Goal: Use online tool/utility: Utilize a website feature to perform a specific function

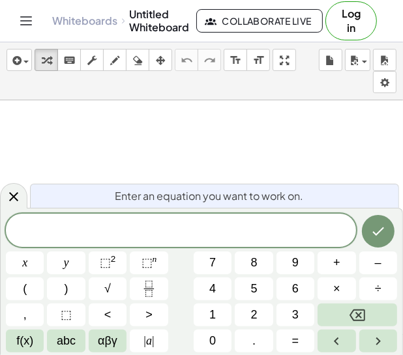
click at [91, 233] on span at bounding box center [181, 232] width 350 height 20
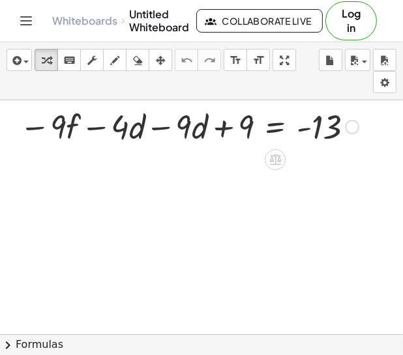
click at [355, 121] on div at bounding box center [352, 127] width 14 height 14
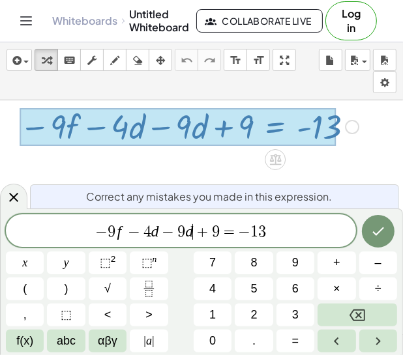
click at [195, 238] on span "+" at bounding box center [202, 232] width 19 height 16
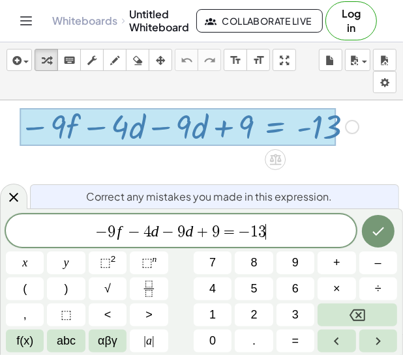
click at [271, 235] on span "− 9 f − 4 d − 9 d + 9 = − 1 3 ​" at bounding box center [181, 232] width 350 height 18
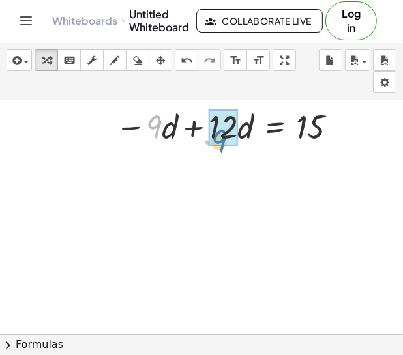
drag, startPoint x: 156, startPoint y: 133, endPoint x: 219, endPoint y: 147, distance: 64.7
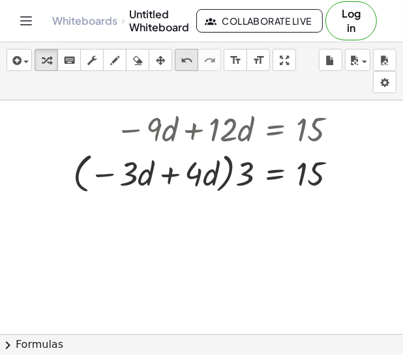
click at [181, 57] on icon "undo" at bounding box center [187, 61] width 12 height 16
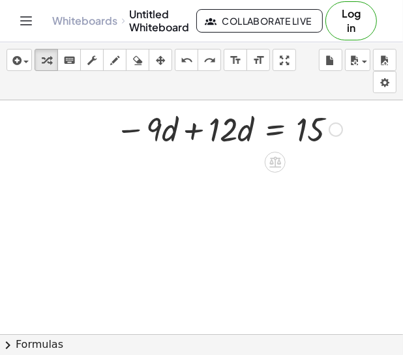
click at [192, 129] on div at bounding box center [229, 128] width 240 height 44
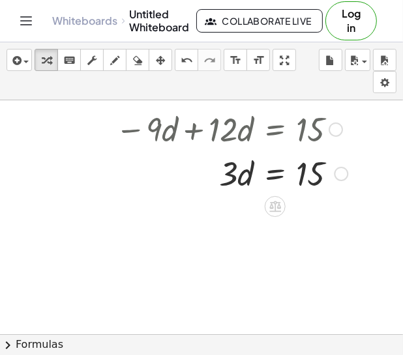
click at [270, 175] on div at bounding box center [231, 173] width 245 height 44
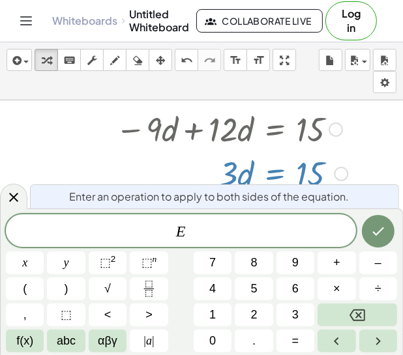
click at [197, 172] on div at bounding box center [231, 173] width 245 height 44
click at [16, 203] on icon at bounding box center [14, 198] width 16 height 16
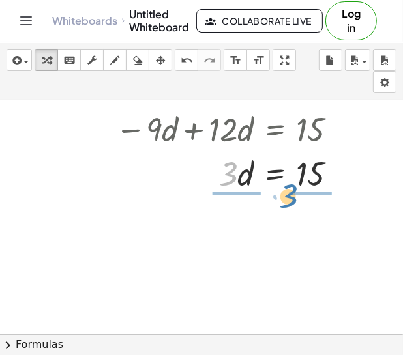
drag, startPoint x: 227, startPoint y: 181, endPoint x: 300, endPoint y: 204, distance: 76.7
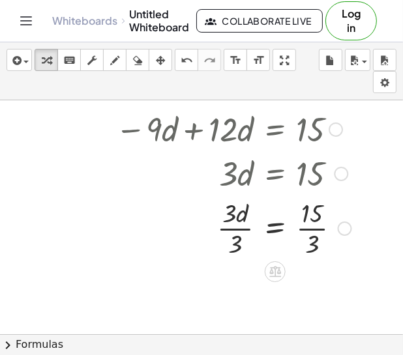
click at [227, 222] on div at bounding box center [233, 227] width 249 height 65
click at [231, 214] on div at bounding box center [233, 227] width 249 height 65
click at [224, 229] on div at bounding box center [233, 227] width 249 height 65
click at [319, 227] on div at bounding box center [233, 227] width 249 height 65
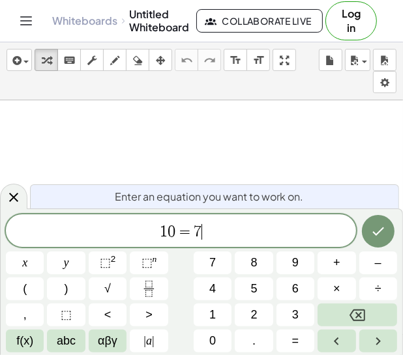
click at [246, 239] on span "1 0 = 7 ​" at bounding box center [181, 232] width 350 height 18
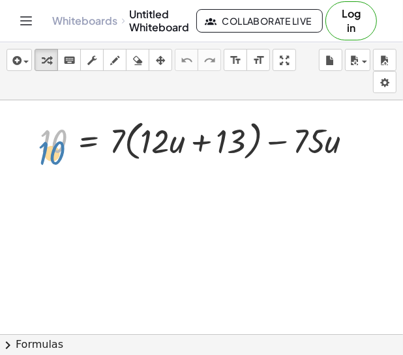
drag, startPoint x: 55, startPoint y: 130, endPoint x: 54, endPoint y: 142, distance: 11.8
click at [54, 142] on div at bounding box center [201, 140] width 337 height 50
click at [201, 148] on div at bounding box center [201, 140] width 337 height 50
click at [196, 141] on div at bounding box center [201, 140] width 337 height 50
click at [276, 149] on div at bounding box center [201, 140] width 337 height 50
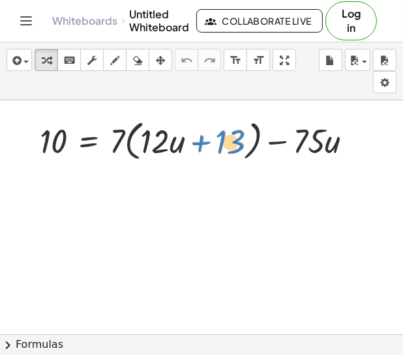
click at [227, 143] on div at bounding box center [201, 140] width 337 height 50
drag, startPoint x: 227, startPoint y: 143, endPoint x: 230, endPoint y: 124, distance: 19.2
click at [230, 124] on div at bounding box center [201, 140] width 337 height 50
drag, startPoint x: 177, startPoint y: 149, endPoint x: 159, endPoint y: 147, distance: 18.4
click at [159, 147] on div at bounding box center [201, 140] width 337 height 50
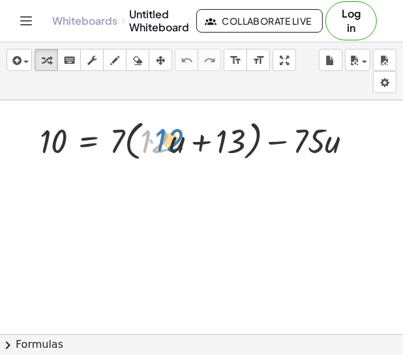
drag, startPoint x: 159, startPoint y: 147, endPoint x: 174, endPoint y: 146, distance: 15.0
click at [174, 146] on div at bounding box center [201, 140] width 337 height 50
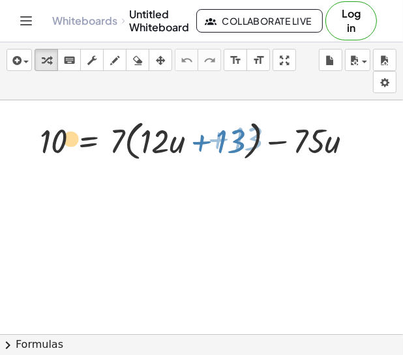
drag, startPoint x: 53, startPoint y: 145, endPoint x: 63, endPoint y: 145, distance: 9.1
click at [63, 145] on div at bounding box center [201, 140] width 337 height 50
click at [94, 140] on div at bounding box center [201, 140] width 337 height 50
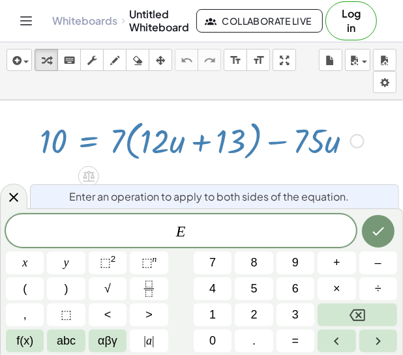
click at [92, 143] on div at bounding box center [201, 140] width 337 height 50
click at [41, 168] on div at bounding box center [201, 350] width 403 height 501
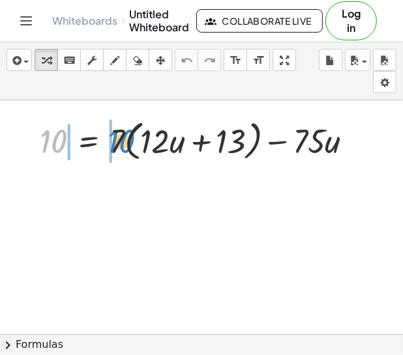
drag, startPoint x: 45, startPoint y: 140, endPoint x: 113, endPoint y: 140, distance: 68.4
click at [113, 140] on div at bounding box center [201, 140] width 337 height 50
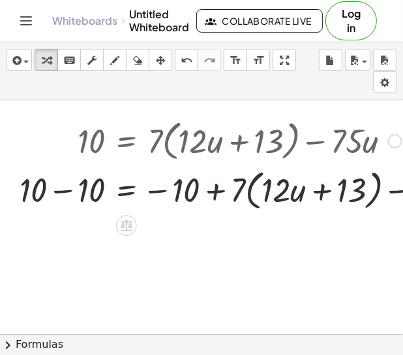
click at [60, 192] on div at bounding box center [252, 189] width 478 height 50
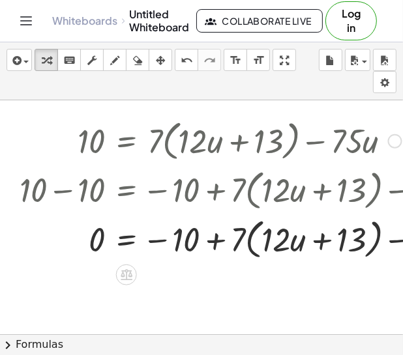
click at [160, 237] on div at bounding box center [252, 239] width 478 height 50
click at [160, 244] on div at bounding box center [252, 239] width 478 height 50
click at [182, 68] on button "undo undo" at bounding box center [186, 60] width 23 height 22
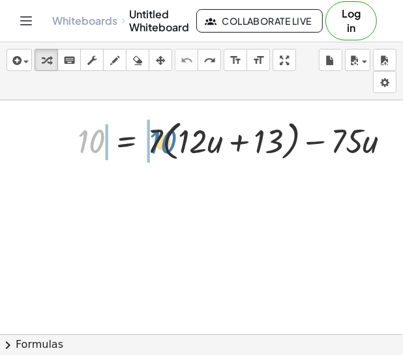
drag, startPoint x: 96, startPoint y: 146, endPoint x: 166, endPoint y: 145, distance: 69.1
click at [166, 145] on div at bounding box center [239, 140] width 337 height 50
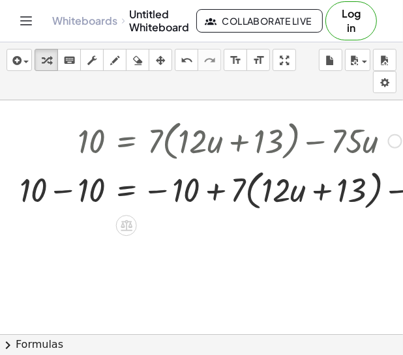
click at [222, 195] on div at bounding box center [252, 189] width 478 height 50
click at [216, 194] on div at bounding box center [252, 189] width 478 height 50
click at [160, 190] on div at bounding box center [252, 189] width 478 height 50
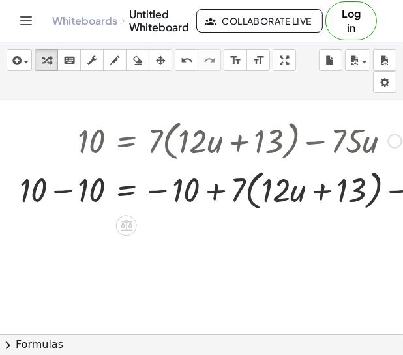
click at [63, 191] on div at bounding box center [252, 189] width 478 height 50
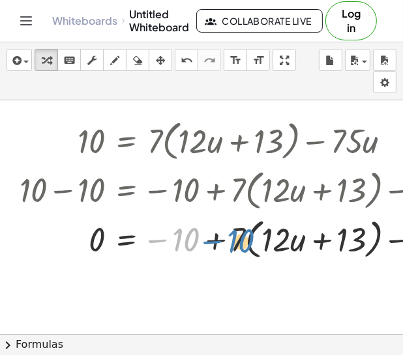
drag, startPoint x: 179, startPoint y: 250, endPoint x: 233, endPoint y: 252, distance: 54.8
click at [233, 252] on div at bounding box center [252, 239] width 478 height 50
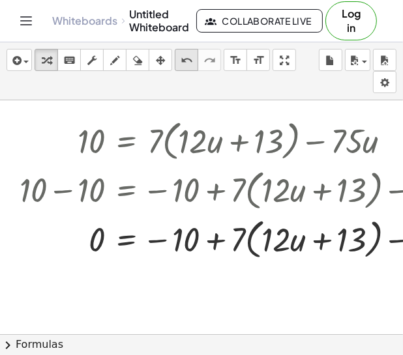
click at [181, 62] on icon "undo" at bounding box center [187, 61] width 12 height 16
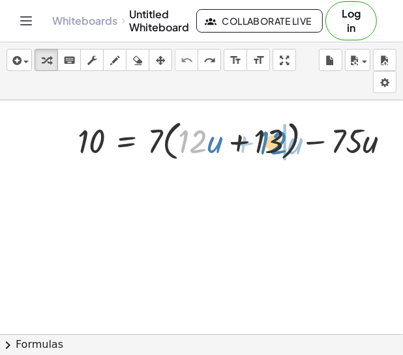
drag, startPoint x: 194, startPoint y: 144, endPoint x: 274, endPoint y: 145, distance: 80.2
click at [274, 145] on div at bounding box center [239, 140] width 337 height 50
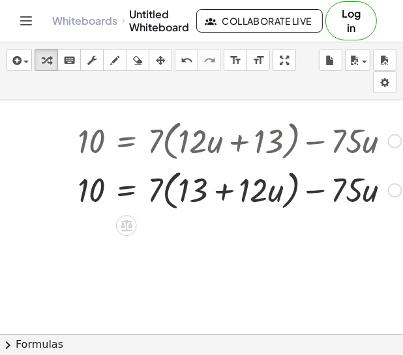
click at [222, 188] on div at bounding box center [239, 189] width 337 height 50
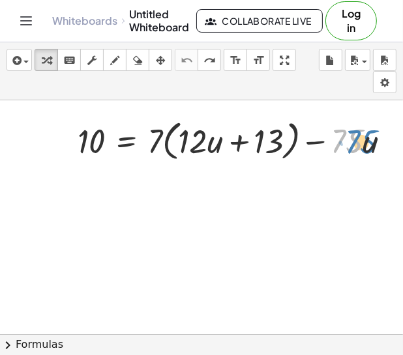
drag, startPoint x: 334, startPoint y: 143, endPoint x: 347, endPoint y: 144, distance: 13.7
click at [347, 144] on div at bounding box center [239, 140] width 337 height 50
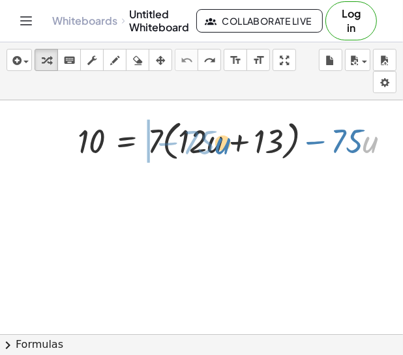
drag, startPoint x: 372, startPoint y: 152, endPoint x: 224, endPoint y: 153, distance: 148.0
click at [224, 153] on div at bounding box center [239, 140] width 337 height 50
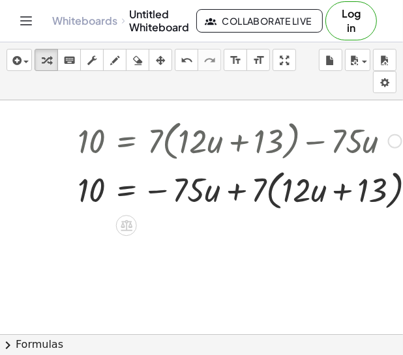
click at [241, 196] on div at bounding box center [252, 189] width 362 height 50
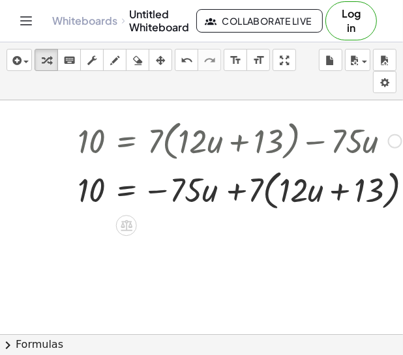
click at [236, 195] on div at bounding box center [252, 189] width 362 height 50
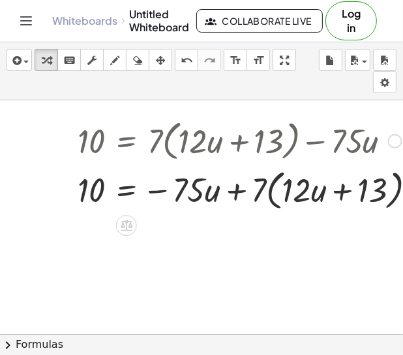
click at [236, 195] on div at bounding box center [252, 189] width 362 height 50
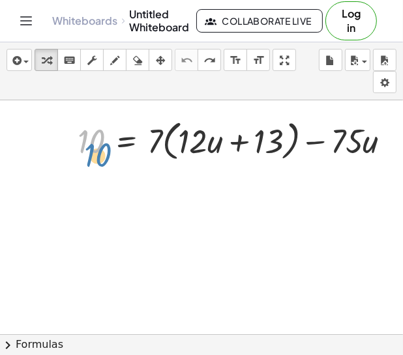
drag, startPoint x: 92, startPoint y: 143, endPoint x: 95, endPoint y: 157, distance: 13.9
click at [95, 157] on div at bounding box center [239, 140] width 337 height 50
click at [241, 143] on div at bounding box center [239, 140] width 337 height 50
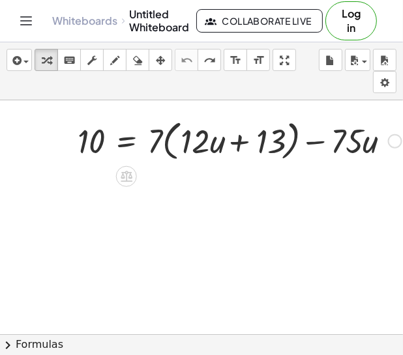
click at [241, 143] on div at bounding box center [239, 140] width 337 height 50
click at [181, 143] on div at bounding box center [239, 140] width 337 height 50
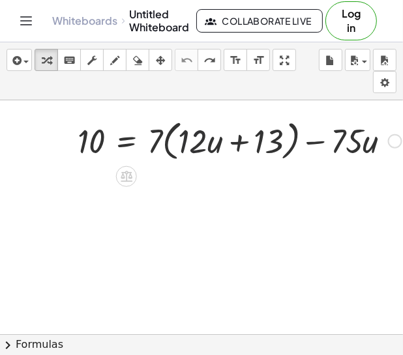
click at [181, 143] on div at bounding box center [239, 140] width 337 height 50
click at [181, 144] on div at bounding box center [239, 140] width 337 height 50
click at [161, 138] on div at bounding box center [239, 140] width 337 height 50
click at [98, 156] on div at bounding box center [239, 140] width 337 height 50
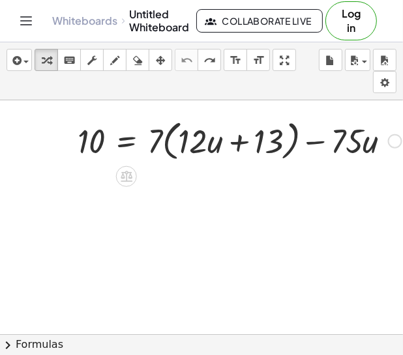
click at [169, 153] on div at bounding box center [239, 140] width 337 height 50
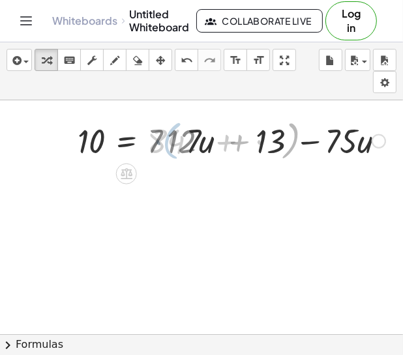
click at [169, 153] on div at bounding box center [239, 140] width 337 height 44
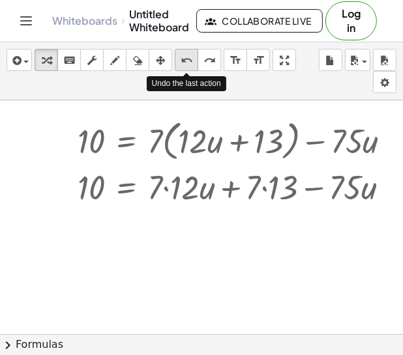
click at [181, 55] on icon "undo" at bounding box center [187, 61] width 12 height 16
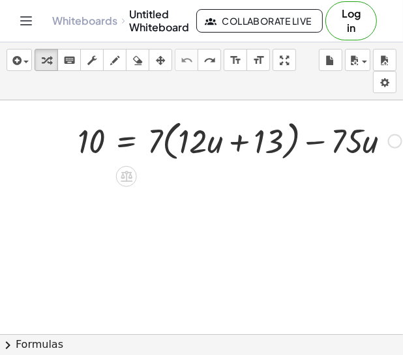
click at [170, 132] on div at bounding box center [239, 140] width 337 height 50
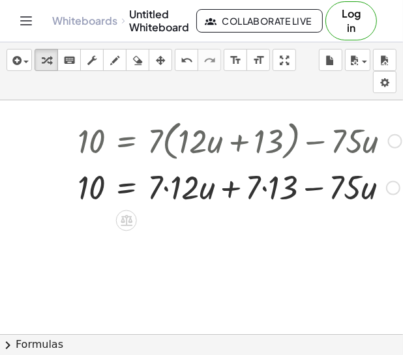
click at [165, 175] on div at bounding box center [239, 186] width 337 height 44
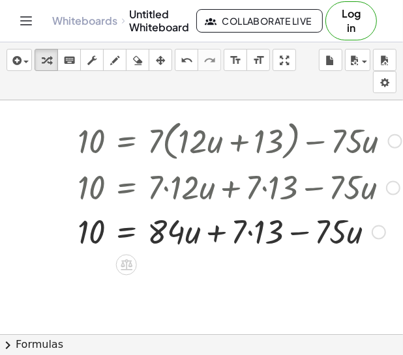
click at [218, 235] on div at bounding box center [239, 231] width 337 height 44
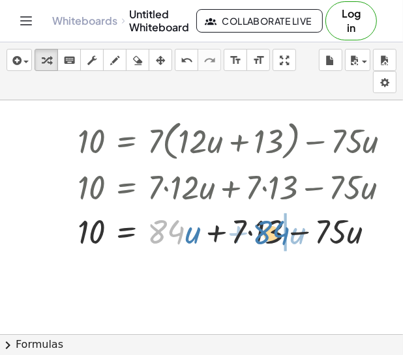
drag, startPoint x: 169, startPoint y: 238, endPoint x: 270, endPoint y: 239, distance: 101.7
click at [270, 239] on div at bounding box center [239, 231] width 337 height 44
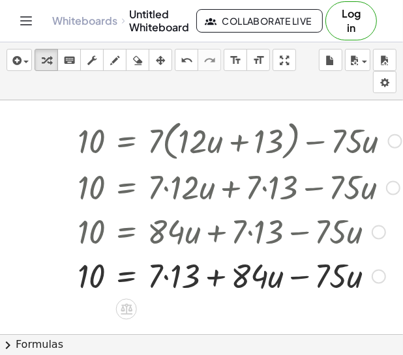
click at [163, 282] on div at bounding box center [239, 275] width 337 height 44
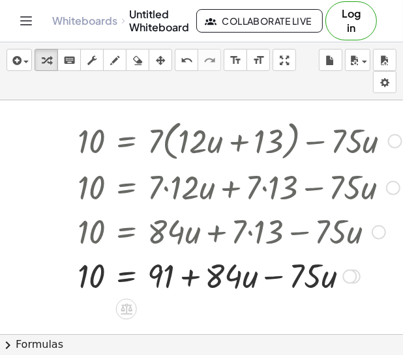
click at [270, 282] on div at bounding box center [239, 275] width 337 height 44
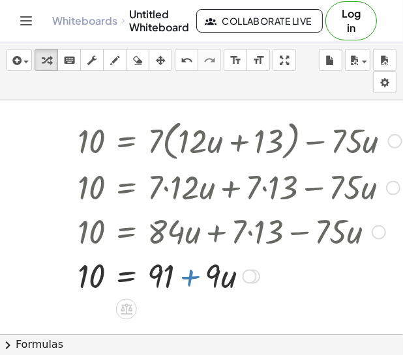
click at [187, 282] on div at bounding box center [239, 275] width 337 height 44
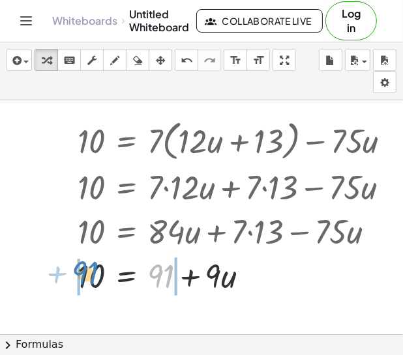
drag, startPoint x: 162, startPoint y: 285, endPoint x: 86, endPoint y: 282, distance: 75.7
click at [86, 282] on div at bounding box center [239, 275] width 337 height 44
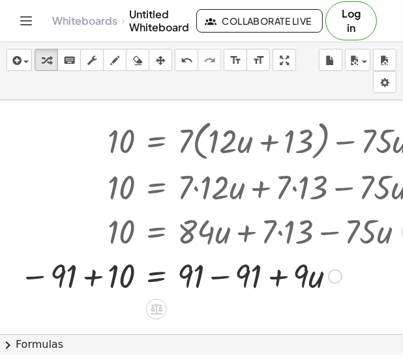
click at [94, 280] on div at bounding box center [225, 275] width 425 height 44
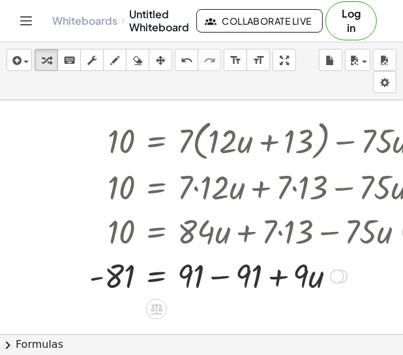
click at [218, 277] on div at bounding box center [260, 275] width 355 height 44
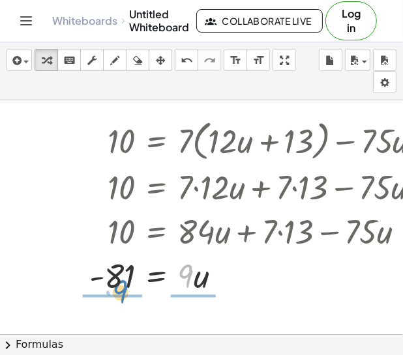
drag, startPoint x: 190, startPoint y: 287, endPoint x: 125, endPoint y: 304, distance: 66.9
click at [125, 304] on div "10 = + · 7 · ( + · 12 · u + 13 ) − · 75 · u 10 = + · 7 · 12 · u + · 7 · 13 − · …" at bounding box center [248, 350] width 497 height 501
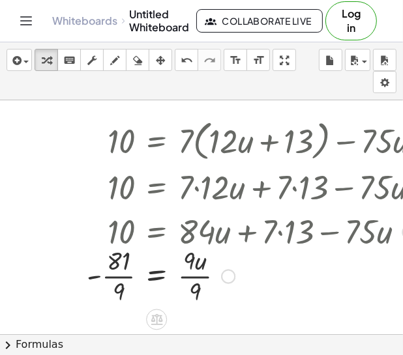
click at [121, 278] on div at bounding box center [259, 274] width 358 height 65
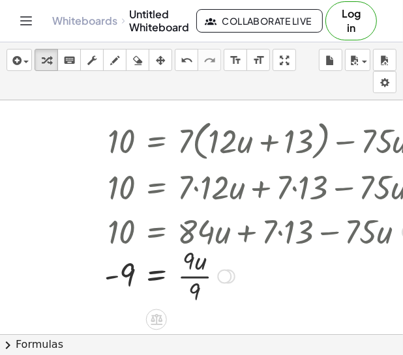
click at [196, 277] on div at bounding box center [268, 274] width 340 height 65
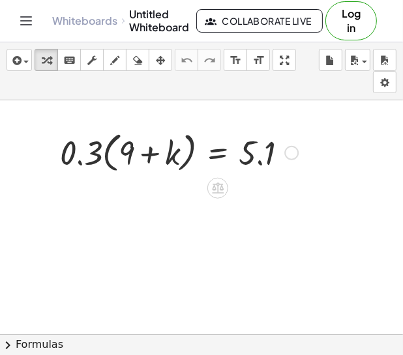
click at [107, 160] on div at bounding box center [178, 152] width 251 height 50
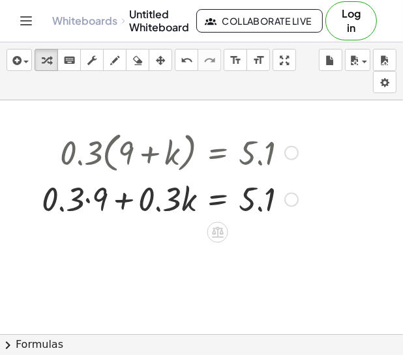
click at [91, 203] on div at bounding box center [169, 198] width 269 height 44
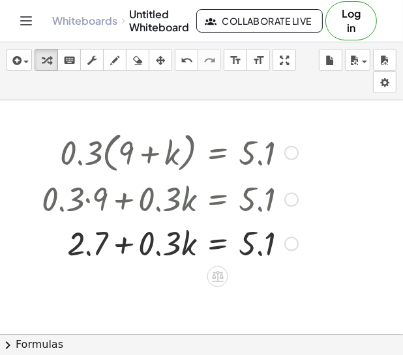
click at [157, 253] on div at bounding box center [169, 242] width 269 height 44
click at [160, 254] on div at bounding box center [169, 242] width 269 height 44
click at [160, 255] on div at bounding box center [169, 242] width 269 height 44
click at [160, 252] on div at bounding box center [169, 242] width 269 height 44
click at [126, 244] on div at bounding box center [169, 242] width 269 height 44
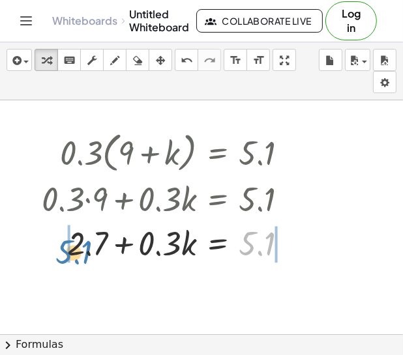
drag, startPoint x: 246, startPoint y: 254, endPoint x: 61, endPoint y: 263, distance: 185.3
click at [61, 263] on div at bounding box center [169, 242] width 269 height 44
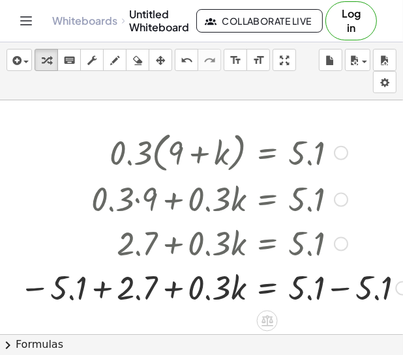
click at [342, 286] on div at bounding box center [214, 287] width 402 height 44
click at [97, 292] on div at bounding box center [183, 287] width 341 height 44
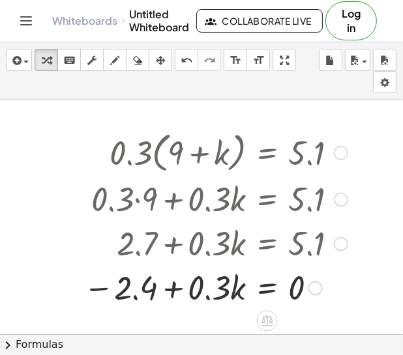
click at [98, 290] on div at bounding box center [215, 287] width 277 height 44
click at [201, 295] on div at bounding box center [215, 287] width 277 height 44
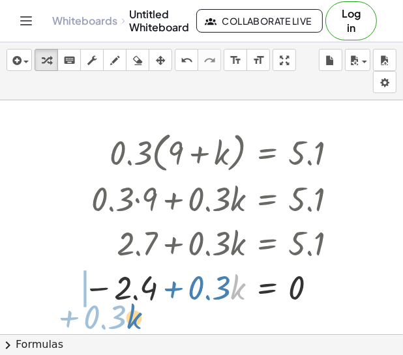
drag, startPoint x: 231, startPoint y: 297, endPoint x: 126, endPoint y: 326, distance: 108.3
click at [126, 326] on div "· 0.3 · ( + 9 + k ) = 5.1 + · 0.3 · 9 + · 0.3 · k = 5.1 + 2.7 + · 0.3 · k = 5.1…" at bounding box center [211, 350] width 422 height 501
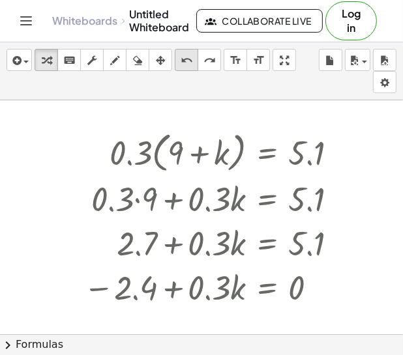
click at [196, 61] on button "undo undo" at bounding box center [186, 60] width 23 height 22
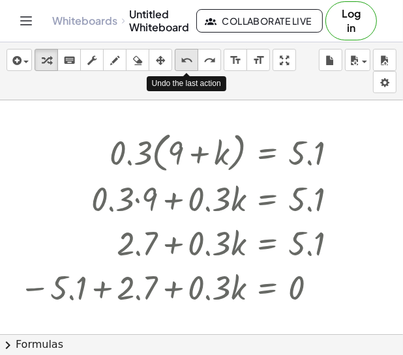
click at [196, 61] on button "undo undo" at bounding box center [186, 60] width 23 height 22
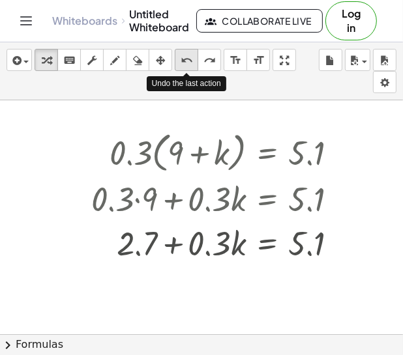
click at [196, 61] on button "undo undo" at bounding box center [186, 60] width 23 height 22
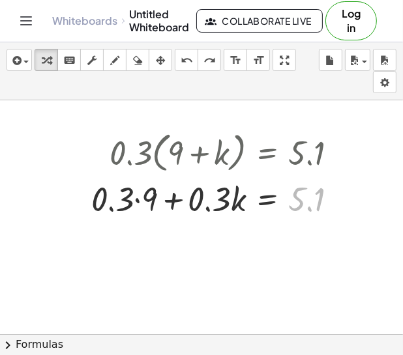
drag, startPoint x: 293, startPoint y: 197, endPoint x: -43, endPoint y: 126, distance: 343.0
click at [0, 126] on html "Graspable Math Activities Get Started Activity Bank Assigned Work Classes White…" at bounding box center [201, 177] width 403 height 355
drag, startPoint x: 304, startPoint y: 199, endPoint x: 140, endPoint y: 207, distance: 164.5
click at [140, 207] on div at bounding box center [219, 198] width 269 height 44
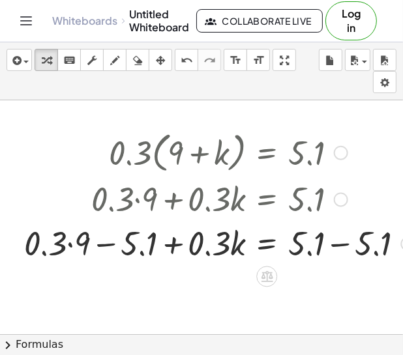
click at [111, 242] on div at bounding box center [219, 242] width 403 height 44
click at [72, 245] on div at bounding box center [219, 242] width 403 height 44
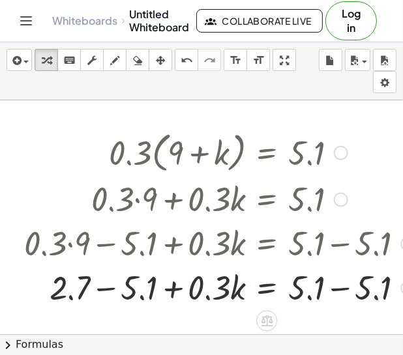
click at [334, 286] on div at bounding box center [219, 287] width 403 height 44
click at [106, 285] on div at bounding box center [219, 287] width 403 height 44
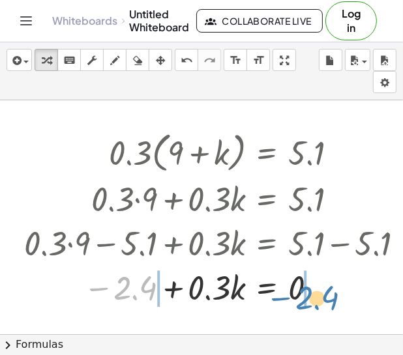
drag, startPoint x: 121, startPoint y: 285, endPoint x: 303, endPoint y: 295, distance: 182.1
click at [303, 295] on div at bounding box center [219, 287] width 403 height 44
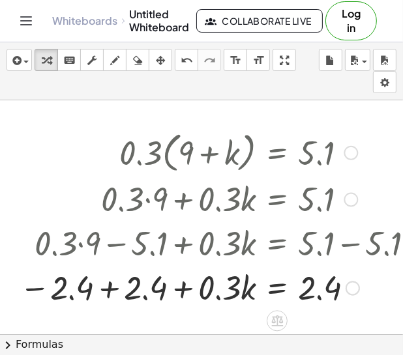
click at [104, 289] on div at bounding box center [222, 287] width 418 height 44
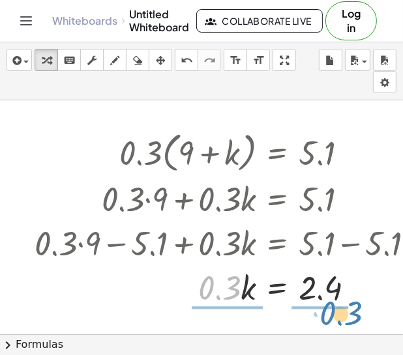
drag, startPoint x: 209, startPoint y: 291, endPoint x: 324, endPoint y: 321, distance: 118.6
click at [324, 321] on div "· 0.3 · ( + 9 + k ) = 5.1 + · 0.3 · 9 + · 0.3 · k = 5.1 + · 0.3 · 9 − 5.1 + · 0…" at bounding box center [218, 350] width 437 height 501
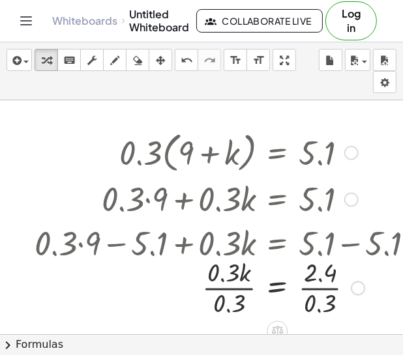
click at [316, 287] on div at bounding box center [229, 286] width 403 height 65
click at [230, 291] on div at bounding box center [229, 286] width 403 height 65
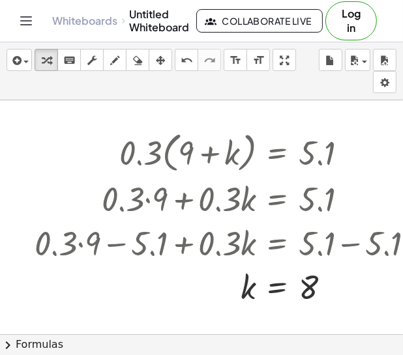
click at [184, 42] on div at bounding box center [201, 42] width 403 height 1
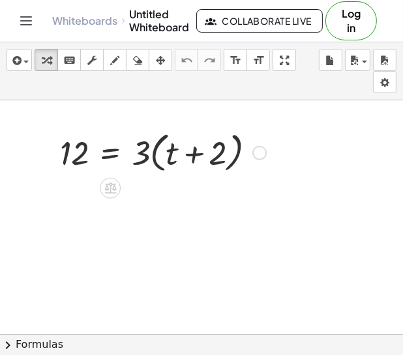
click at [154, 153] on div at bounding box center [162, 152] width 219 height 50
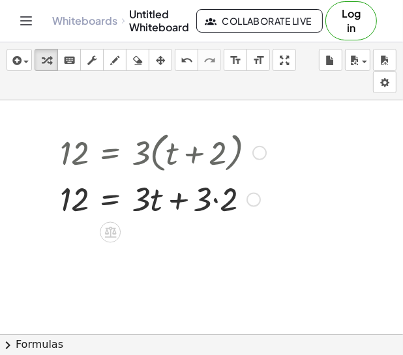
click at [215, 204] on div at bounding box center [162, 198] width 219 height 44
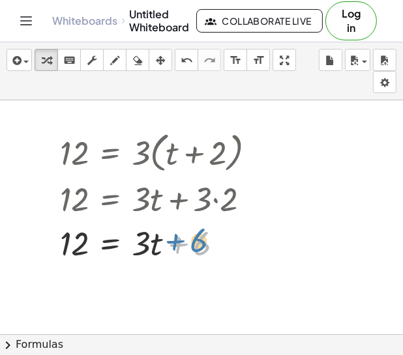
drag, startPoint x: 202, startPoint y: 242, endPoint x: 223, endPoint y: 243, distance: 20.9
click at [223, 243] on div at bounding box center [162, 242] width 219 height 44
drag, startPoint x: 206, startPoint y: 248, endPoint x: 37, endPoint y: 250, distance: 168.8
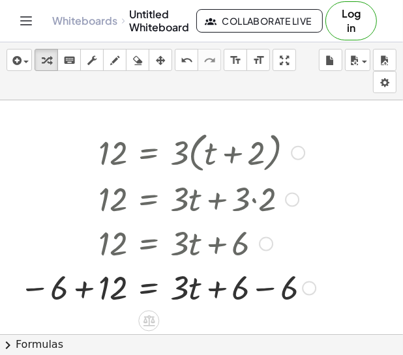
click at [261, 287] on div at bounding box center [167, 287] width 309 height 44
click at [81, 291] on div at bounding box center [162, 287] width 298 height 44
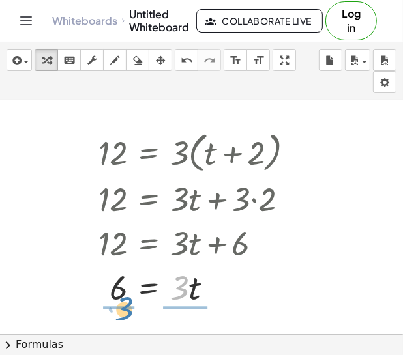
drag, startPoint x: 182, startPoint y: 291, endPoint x: 125, endPoint y: 312, distance: 61.0
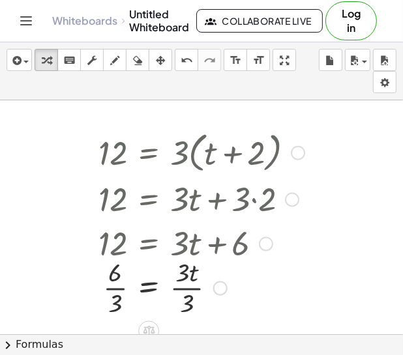
click at [183, 287] on div at bounding box center [201, 286] width 219 height 65
click at [122, 287] on div at bounding box center [201, 286] width 219 height 65
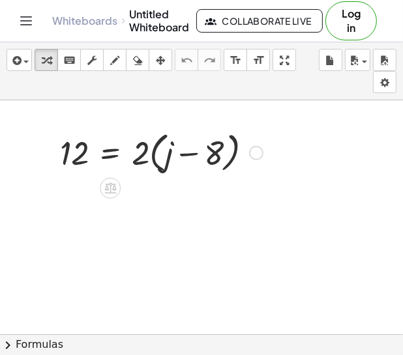
click at [153, 161] on div at bounding box center [161, 152] width 216 height 50
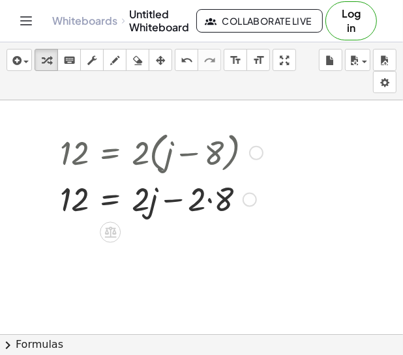
click at [210, 201] on div at bounding box center [161, 198] width 216 height 44
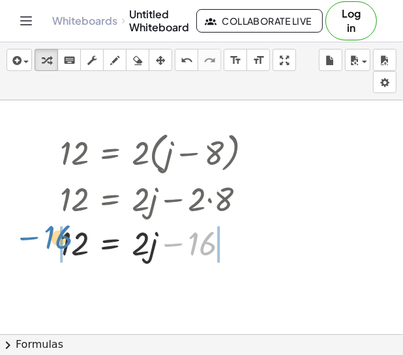
drag, startPoint x: 201, startPoint y: 249, endPoint x: 55, endPoint y: 242, distance: 146.2
click at [55, 242] on div "12 = · 2 · ( + j − 8 ) 12 = + · 2 · j − · 2 · 8 − 16 12 = j − + · 2 · 16" at bounding box center [156, 196] width 232 height 145
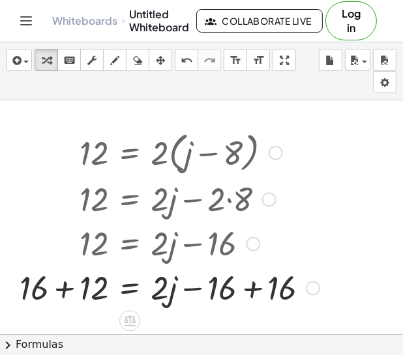
click at [67, 283] on div at bounding box center [169, 287] width 313 height 44
click at [252, 293] on div at bounding box center [195, 287] width 261 height 44
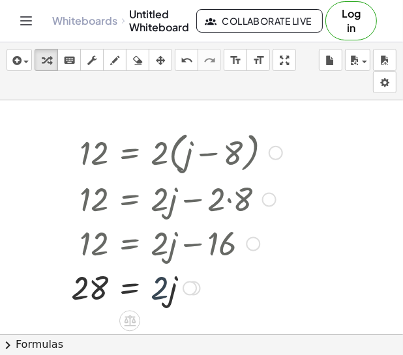
click at [167, 296] on div at bounding box center [177, 287] width 224 height 44
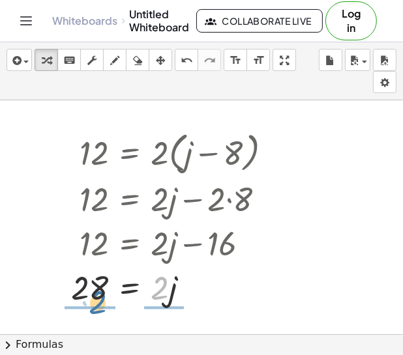
drag, startPoint x: 162, startPoint y: 293, endPoint x: 93, endPoint y: 320, distance: 74.7
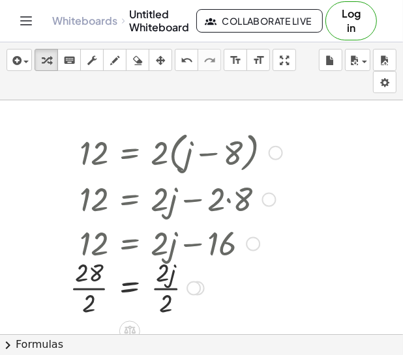
click at [93, 289] on div at bounding box center [176, 286] width 226 height 65
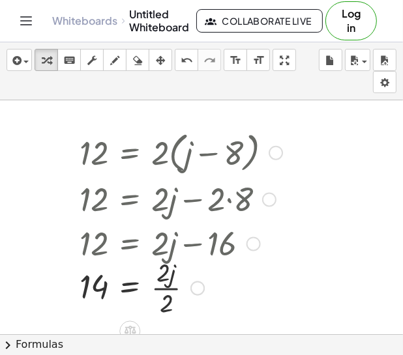
click at [161, 291] on div at bounding box center [181, 286] width 216 height 65
click at [278, 158] on div at bounding box center [276, 153] width 14 height 14
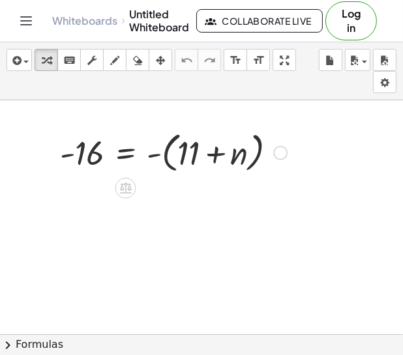
click at [166, 154] on div at bounding box center [173, 152] width 240 height 50
click at [166, 154] on div at bounding box center [162, 151] width 218 height 43
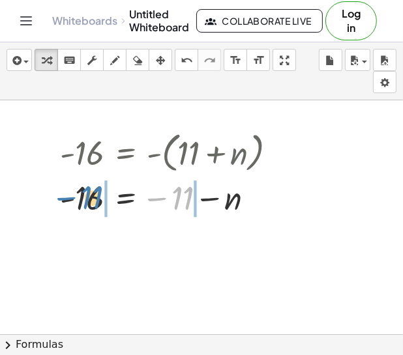
drag, startPoint x: 182, startPoint y: 197, endPoint x: 98, endPoint y: 201, distance: 84.1
click at [98, 201] on div at bounding box center [173, 197] width 240 height 43
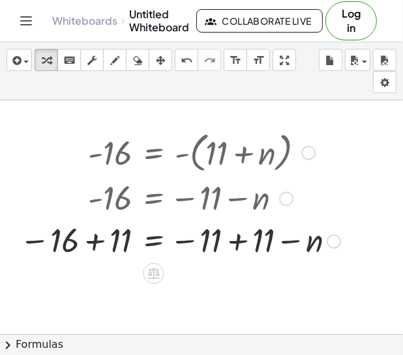
click at [92, 239] on div at bounding box center [180, 240] width 334 height 43
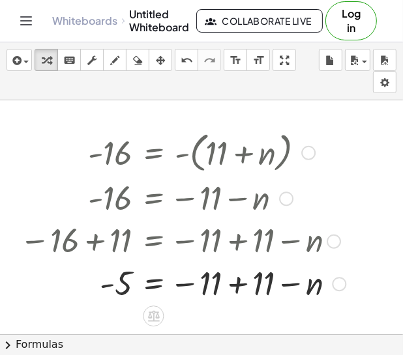
click at [244, 287] on div at bounding box center [182, 282] width 339 height 43
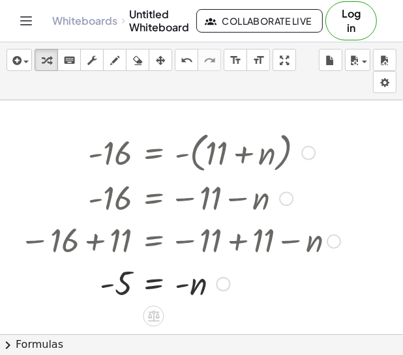
click at [177, 284] on div at bounding box center [180, 282] width 334 height 43
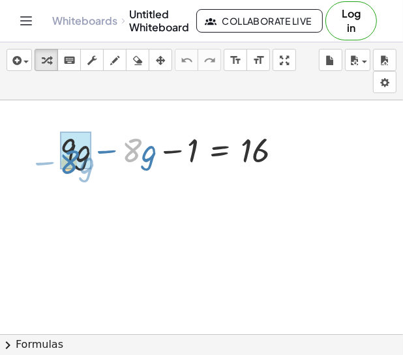
drag, startPoint x: 134, startPoint y: 146, endPoint x: 72, endPoint y: 158, distance: 63.7
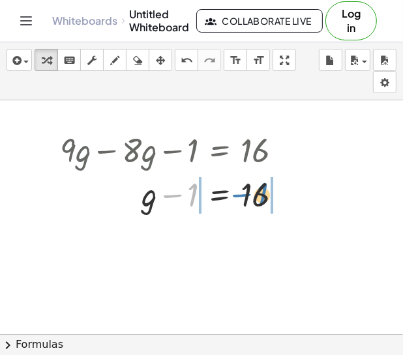
drag, startPoint x: 243, startPoint y: 205, endPoint x: 264, endPoint y: 198, distance: 21.9
click at [264, 198] on div at bounding box center [176, 193] width 246 height 44
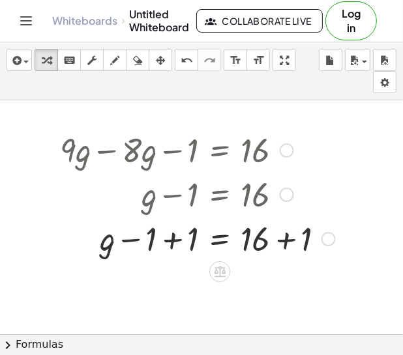
click at [169, 236] on div at bounding box center [197, 238] width 288 height 44
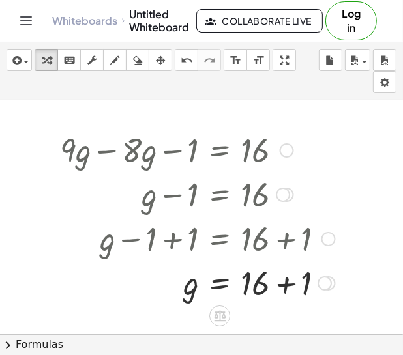
click at [280, 286] on div at bounding box center [197, 282] width 288 height 44
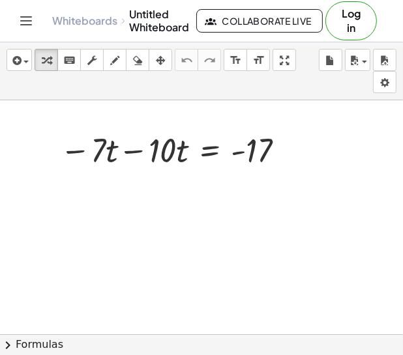
click at [126, 204] on div at bounding box center [201, 350] width 403 height 501
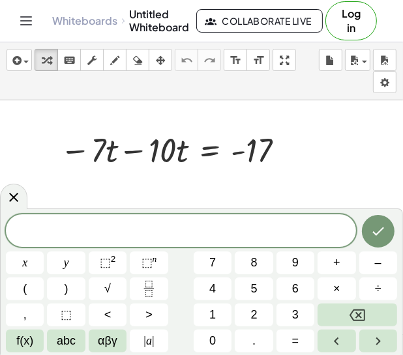
click at [177, 183] on div at bounding box center [201, 350] width 403 height 501
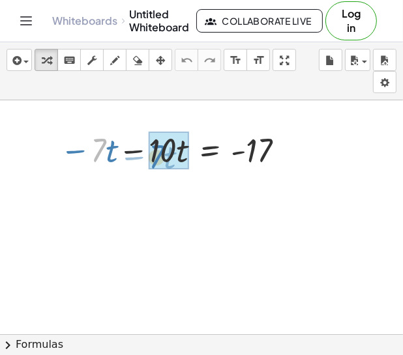
drag, startPoint x: 99, startPoint y: 154, endPoint x: 158, endPoint y: 161, distance: 59.0
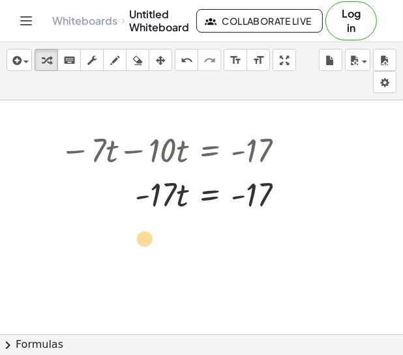
drag, startPoint x: 255, startPoint y: 200, endPoint x: 150, endPoint y: 242, distance: 113.8
drag, startPoint x: 160, startPoint y: 191, endPoint x: 166, endPoint y: 193, distance: 6.8
click at [166, 193] on div at bounding box center [177, 193] width 248 height 44
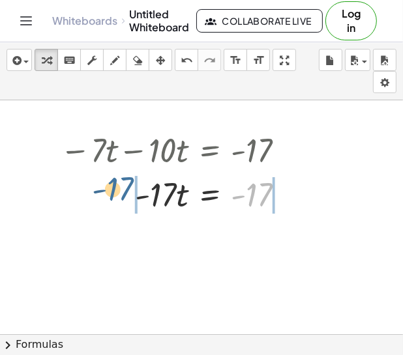
drag, startPoint x: 258, startPoint y: 206, endPoint x: 117, endPoint y: 211, distance: 140.9
click at [117, 211] on div at bounding box center [177, 193] width 248 height 44
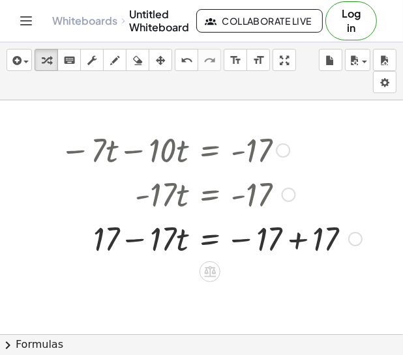
click at [298, 238] on div at bounding box center [210, 238] width 315 height 44
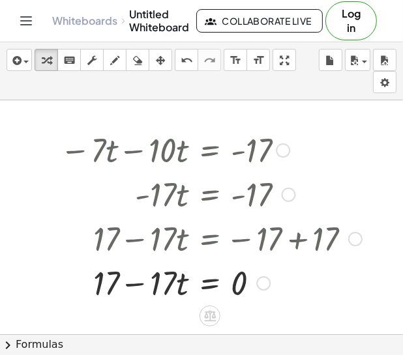
click at [134, 285] on div at bounding box center [210, 282] width 315 height 44
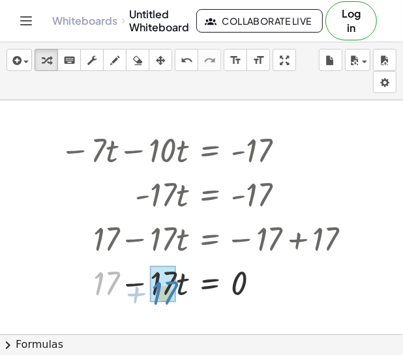
drag, startPoint x: 105, startPoint y: 286, endPoint x: 162, endPoint y: 296, distance: 57.5
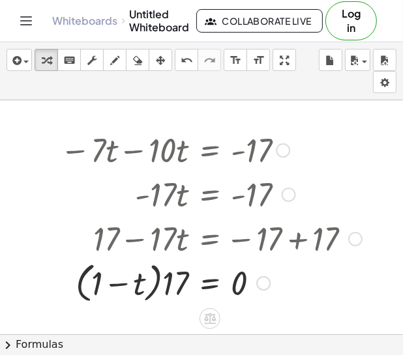
click at [149, 294] on div at bounding box center [210, 282] width 315 height 50
click at [153, 294] on div at bounding box center [210, 282] width 315 height 50
click at [155, 290] on div at bounding box center [210, 282] width 315 height 50
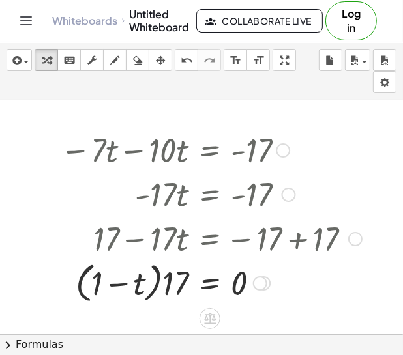
click at [155, 290] on div at bounding box center [210, 282] width 315 height 50
click at [126, 288] on div at bounding box center [210, 282] width 315 height 50
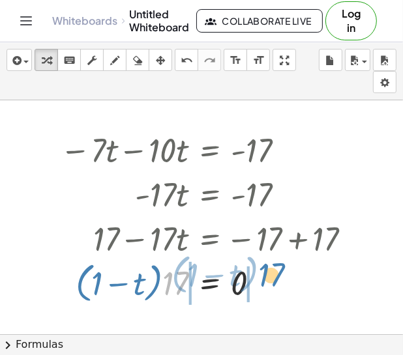
drag, startPoint x: 177, startPoint y: 292, endPoint x: 273, endPoint y: 284, distance: 96.1
click at [273, 284] on div at bounding box center [210, 282] width 315 height 50
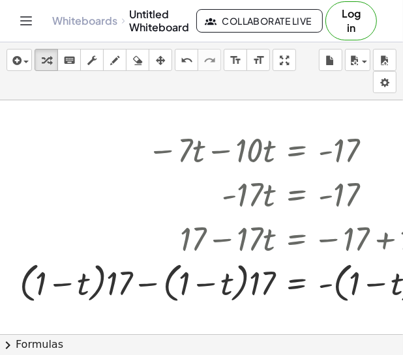
click at [177, 45] on div "insert select one: Math Expression Function Text Youtube Video Graphing Geometr…" at bounding box center [201, 71] width 403 height 58
click at [186, 57] on icon "undo" at bounding box center [187, 61] width 12 height 16
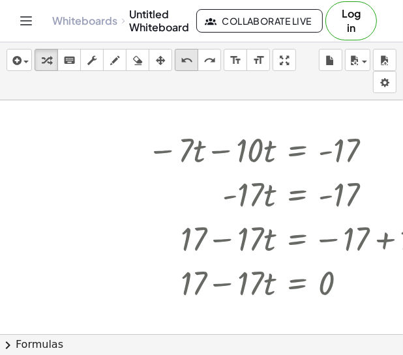
click at [186, 57] on icon "undo" at bounding box center [187, 61] width 12 height 16
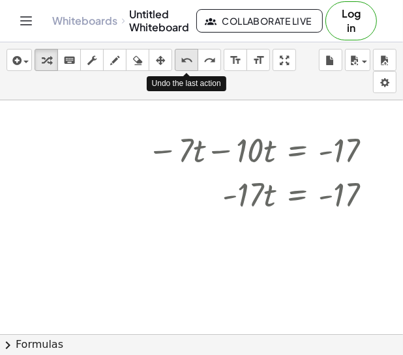
click at [186, 57] on icon "undo" at bounding box center [187, 61] width 12 height 16
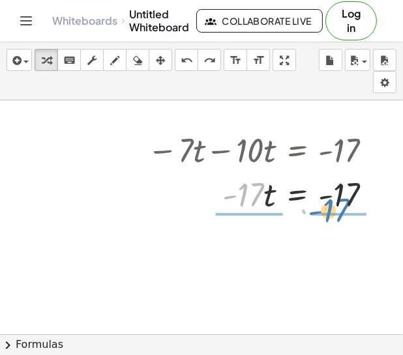
drag, startPoint x: 250, startPoint y: 194, endPoint x: 331, endPoint y: 220, distance: 84.7
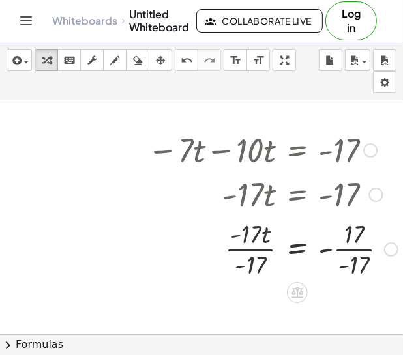
click at [241, 246] on div at bounding box center [272, 248] width 263 height 65
click at [353, 251] on div at bounding box center [272, 248] width 263 height 65
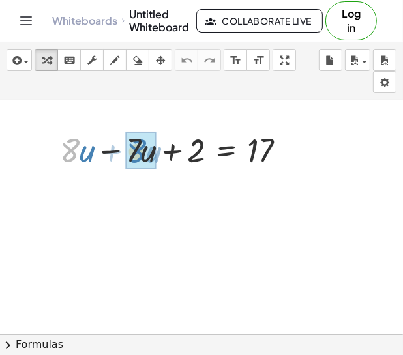
drag, startPoint x: 70, startPoint y: 153, endPoint x: 138, endPoint y: 154, distance: 67.8
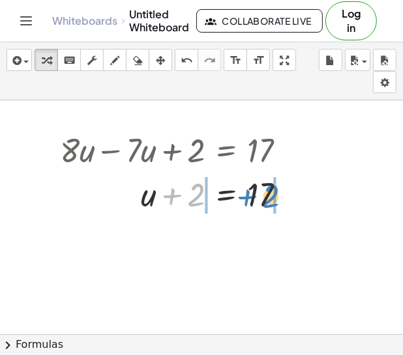
drag, startPoint x: 193, startPoint y: 192, endPoint x: 270, endPoint y: 193, distance: 76.9
click at [270, 193] on div at bounding box center [177, 193] width 249 height 44
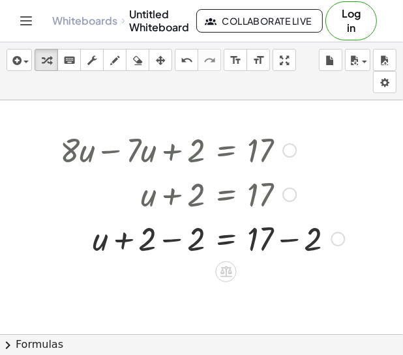
click at [169, 239] on div at bounding box center [201, 238] width 297 height 44
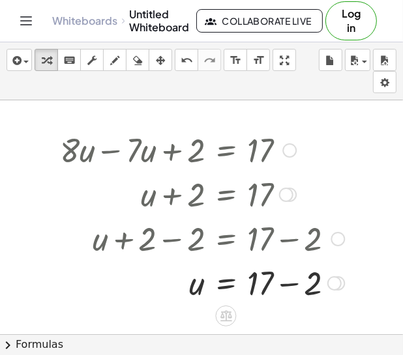
click at [294, 284] on div at bounding box center [201, 282] width 297 height 44
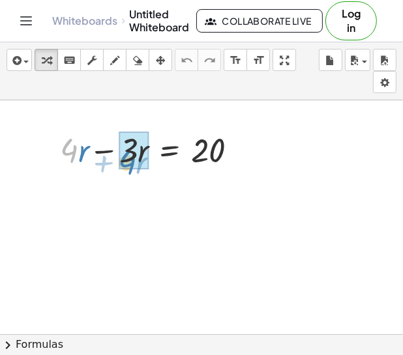
drag, startPoint x: 64, startPoint y: 149, endPoint x: 122, endPoint y: 161, distance: 59.2
